Goal: Task Accomplishment & Management: Manage account settings

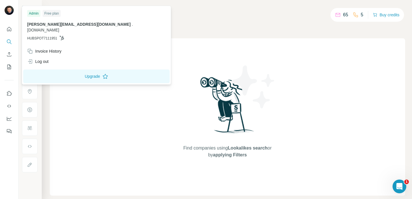
click at [9, 11] on img at bounding box center [9, 10] width 9 height 9
click at [50, 48] on div "Invoice History" at bounding box center [44, 51] width 34 height 6
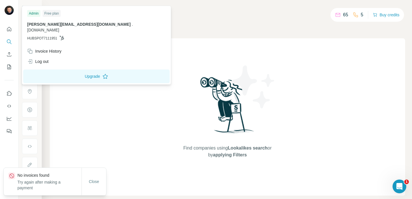
click at [34, 13] on div "Admin" at bounding box center [33, 13] width 13 height 7
click at [9, 31] on icon "Quick start" at bounding box center [9, 29] width 6 height 6
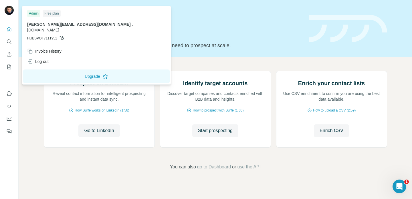
click at [12, 10] on img at bounding box center [9, 10] width 9 height 9
click at [60, 70] on button "Upgrade" at bounding box center [96, 77] width 147 height 14
